Goal: Information Seeking & Learning: Learn about a topic

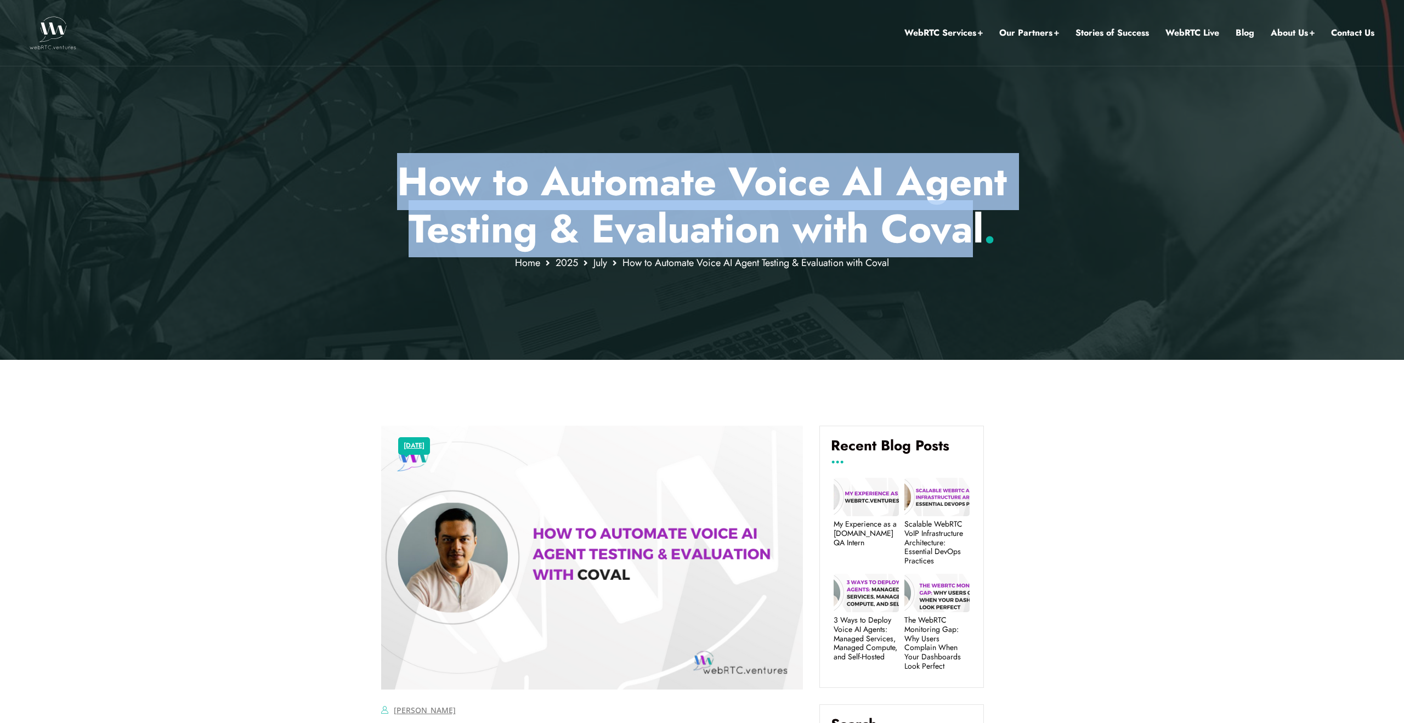
drag, startPoint x: 678, startPoint y: 198, endPoint x: 979, endPoint y: 227, distance: 302.0
click at [975, 226] on p "How to Automate Voice AI Agent Testing & Evaluation with [PERSON_NAME] ." at bounding box center [702, 205] width 642 height 95
copy p "How to Automate Voice AI Agent Testing & Evaluation with Cova"
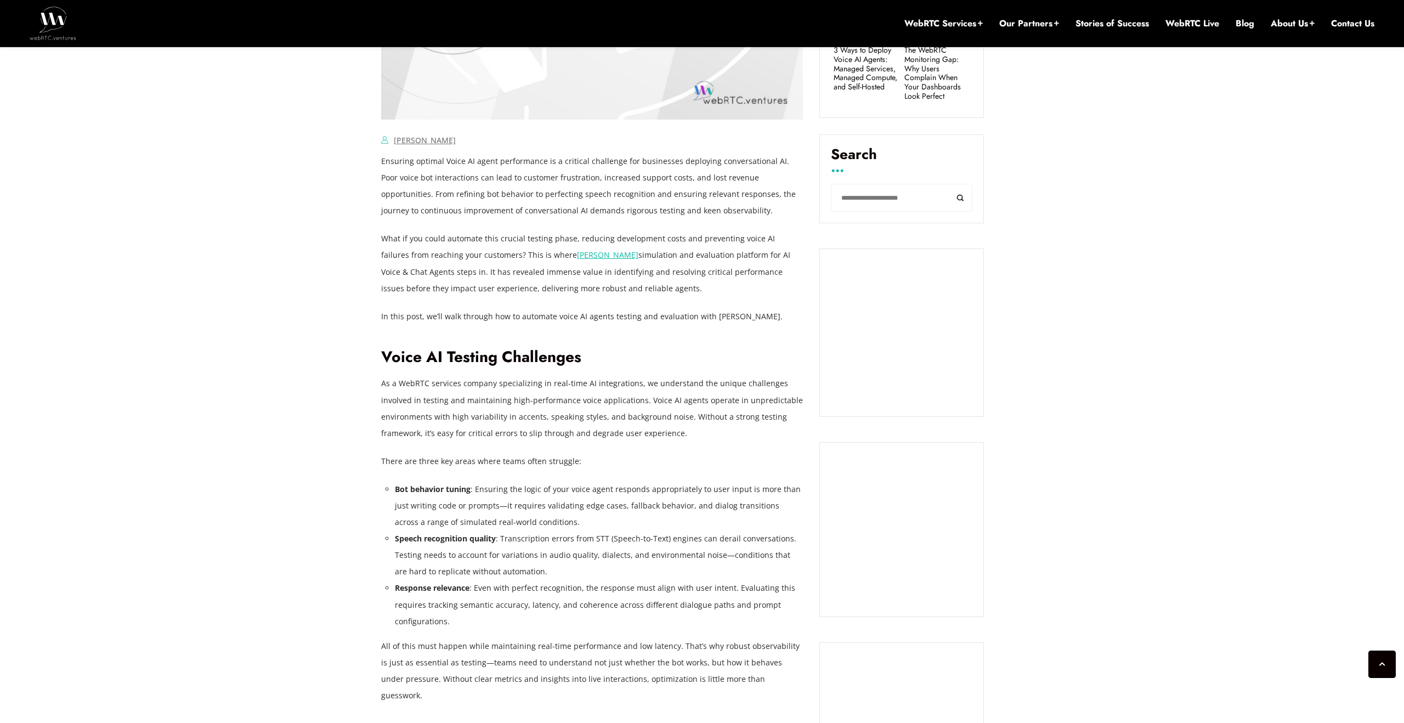
scroll to position [634, 0]
click at [577, 259] on link "[PERSON_NAME]" at bounding box center [607, 257] width 61 height 10
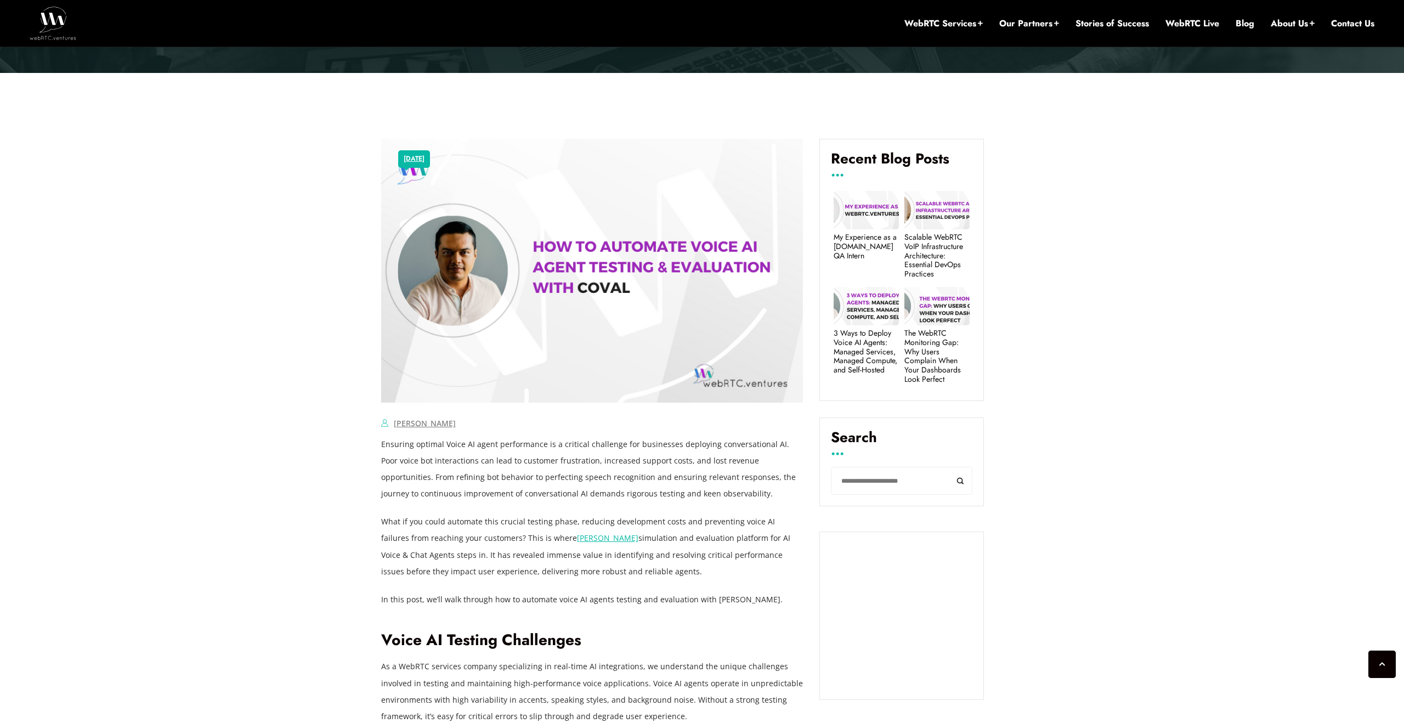
scroll to position [0, 0]
